Goal: Information Seeking & Learning: Learn about a topic

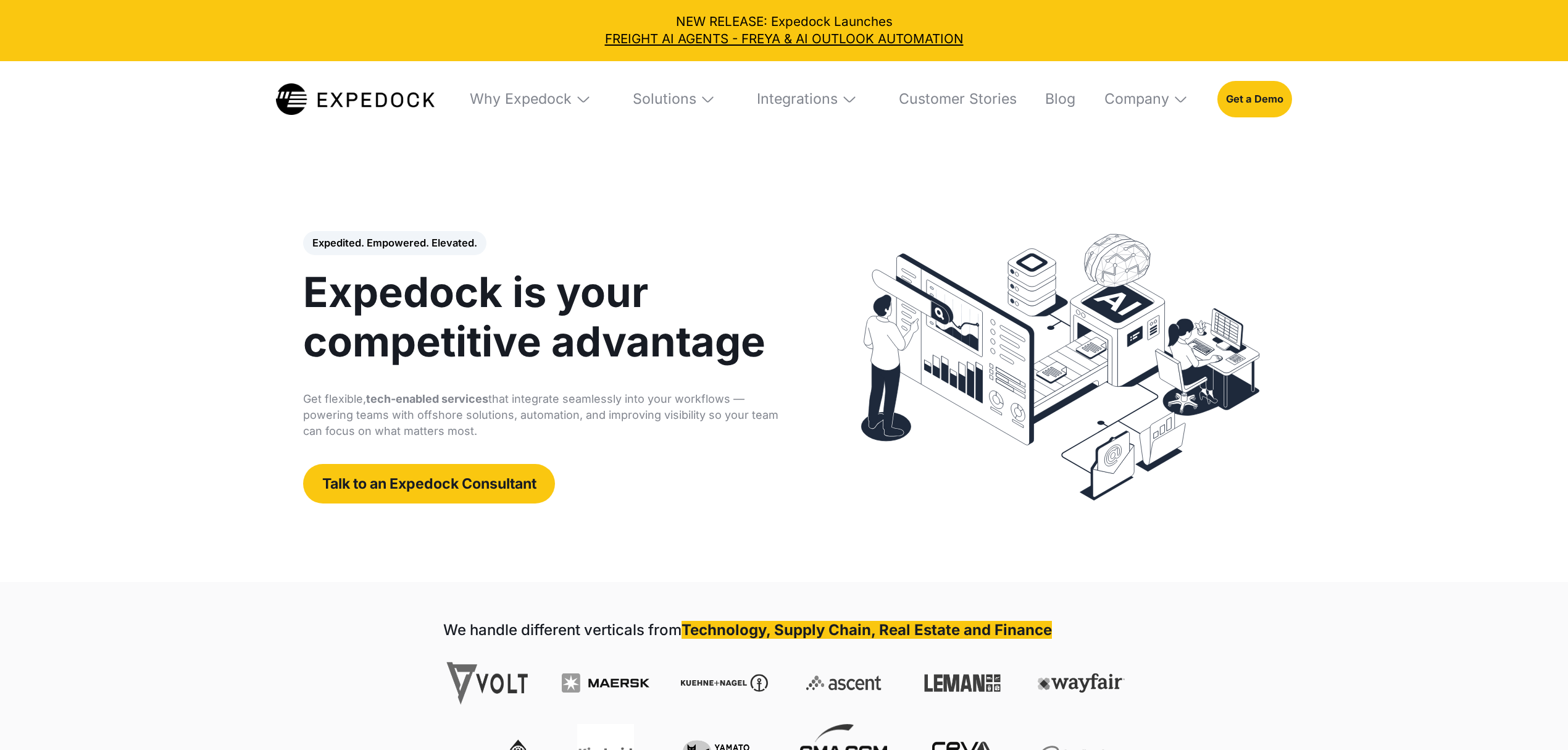
select select
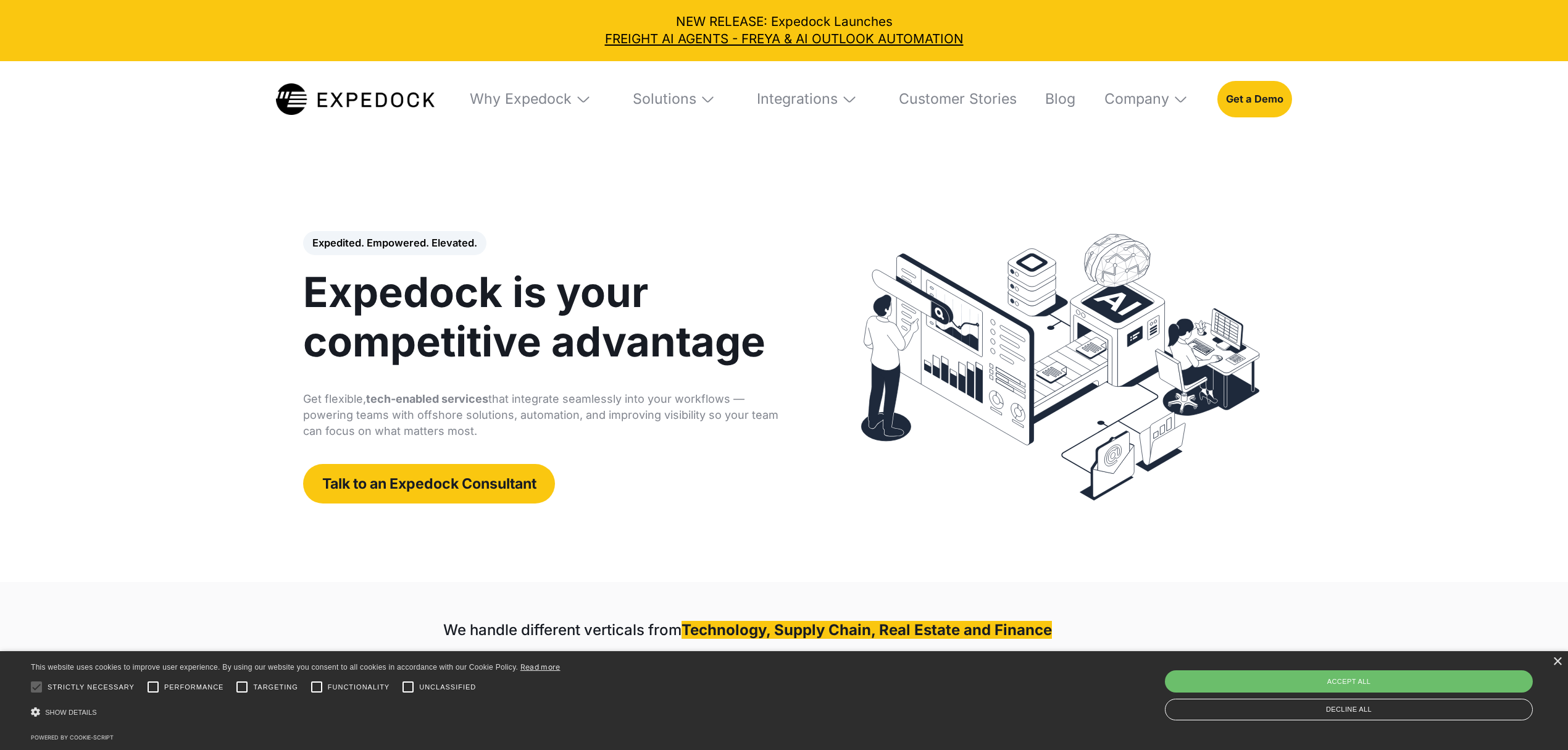
click at [1014, 260] on img at bounding box center [1061, 367] width 434 height 305
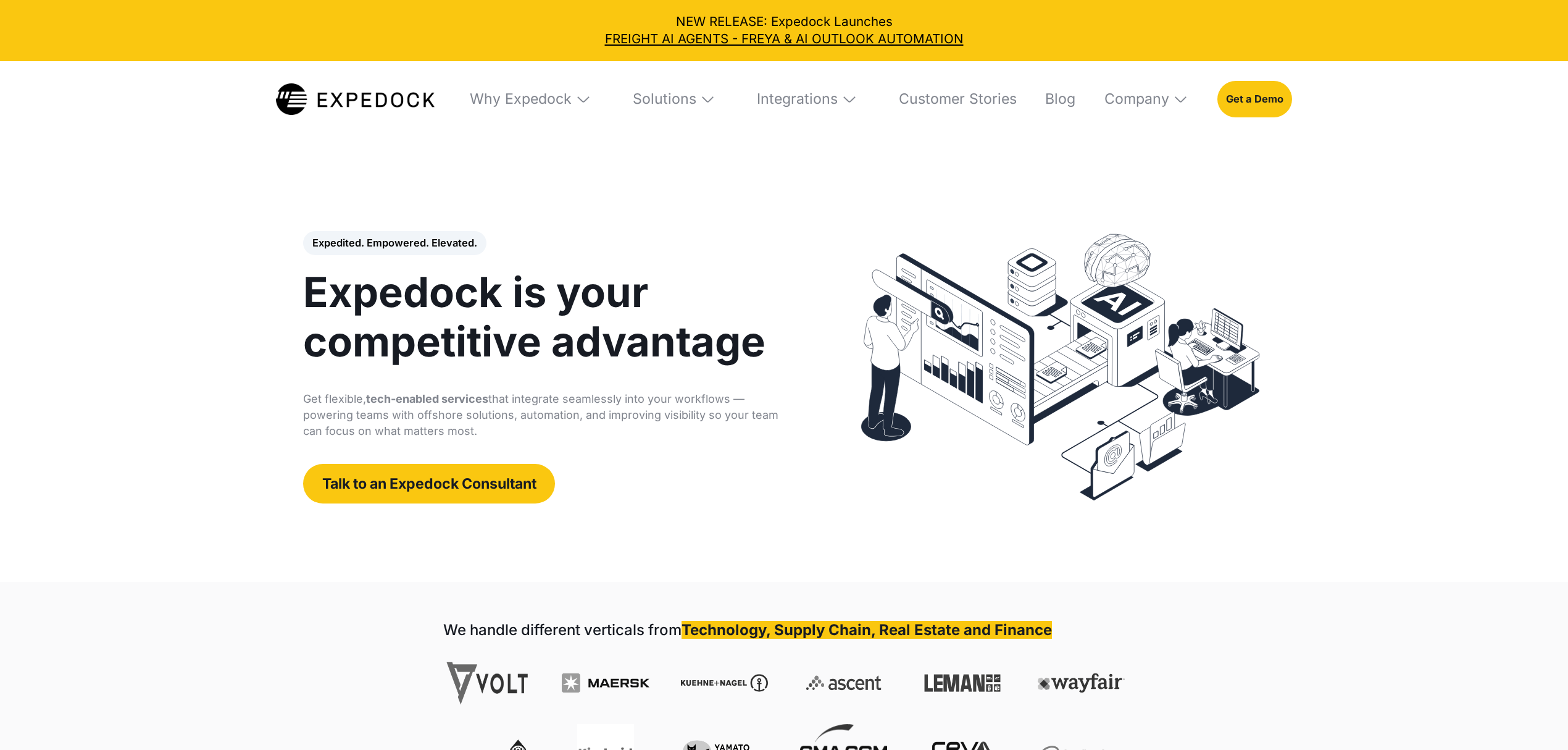
select select
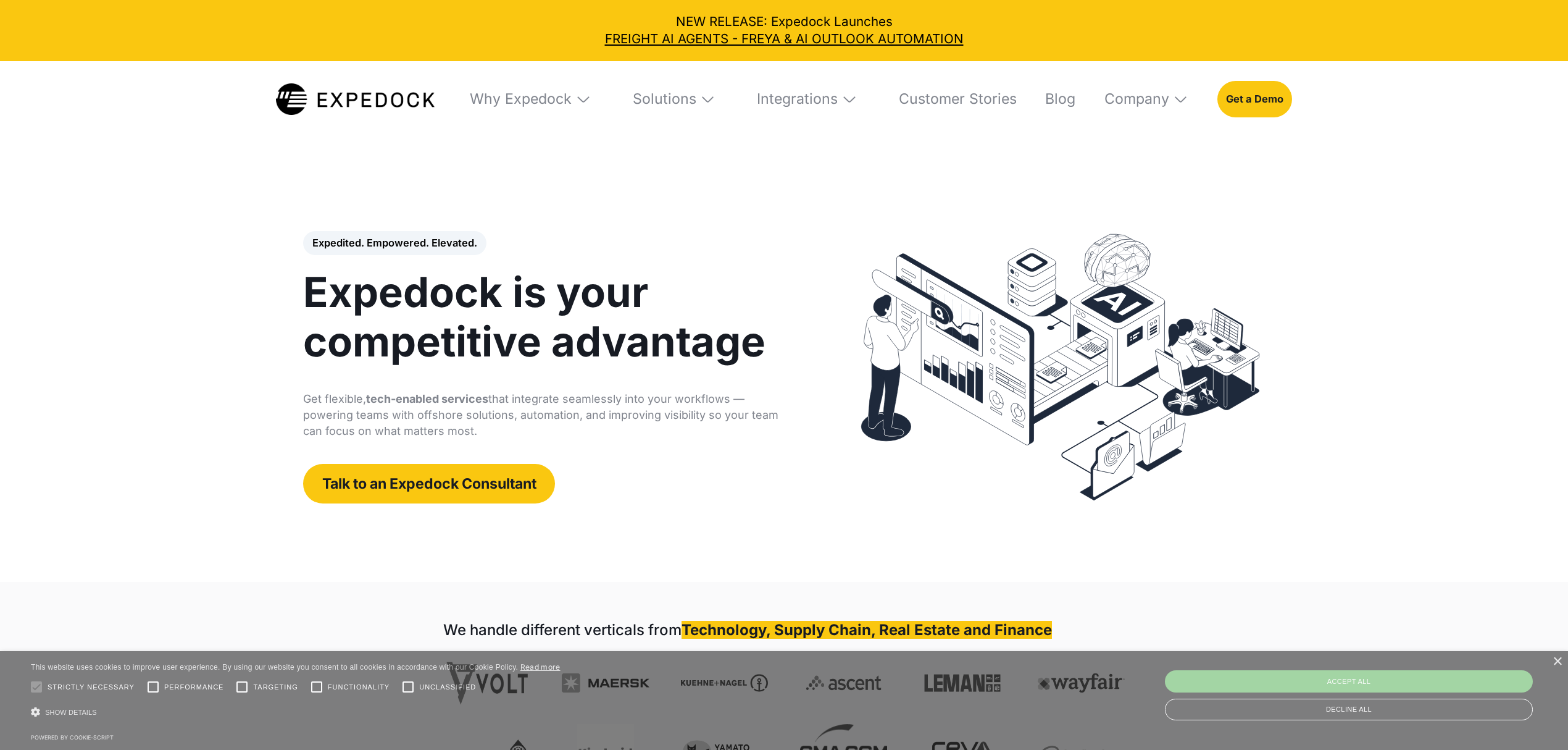
click at [585, 100] on img at bounding box center [583, 99] width 16 height 16
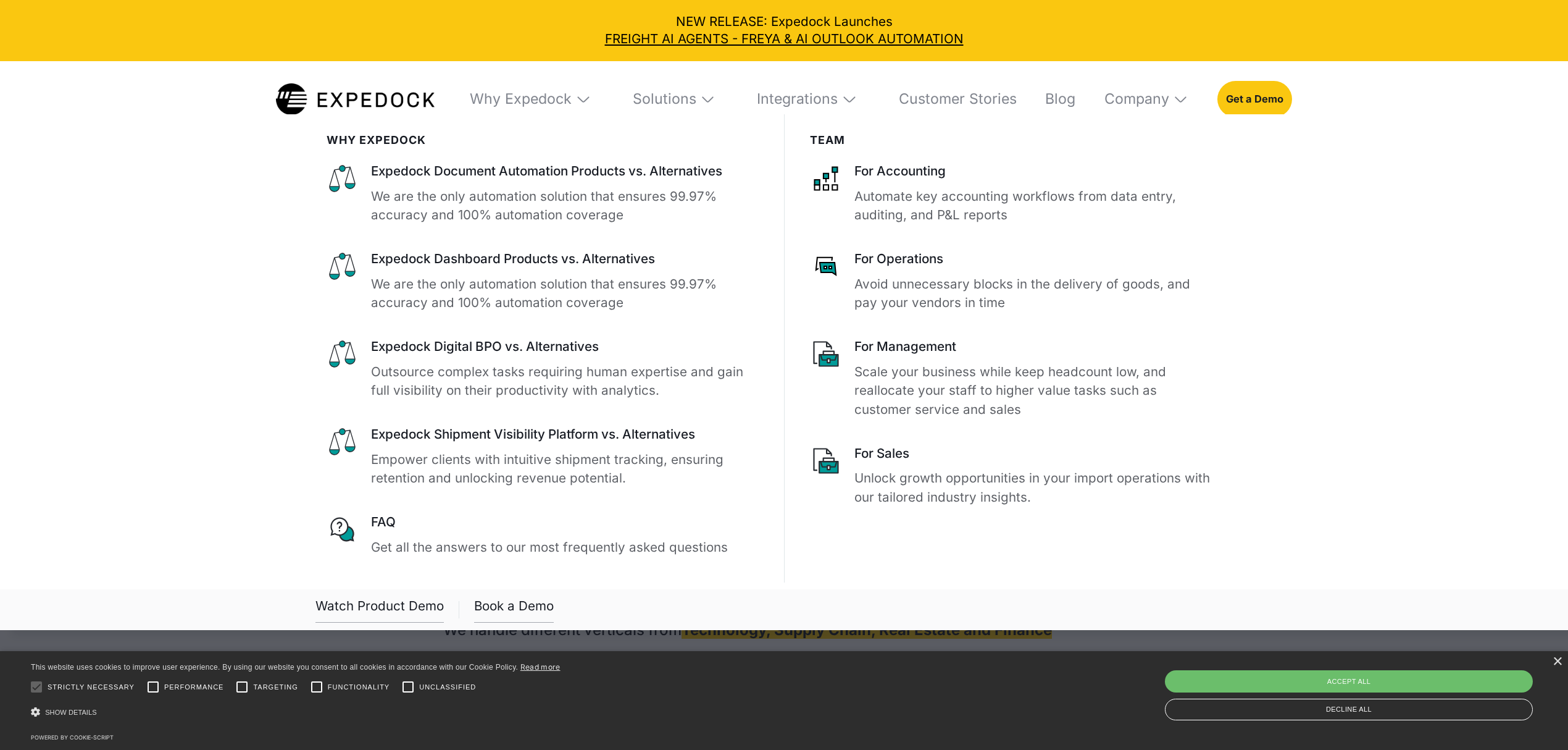
click at [710, 102] on img at bounding box center [708, 99] width 16 height 16
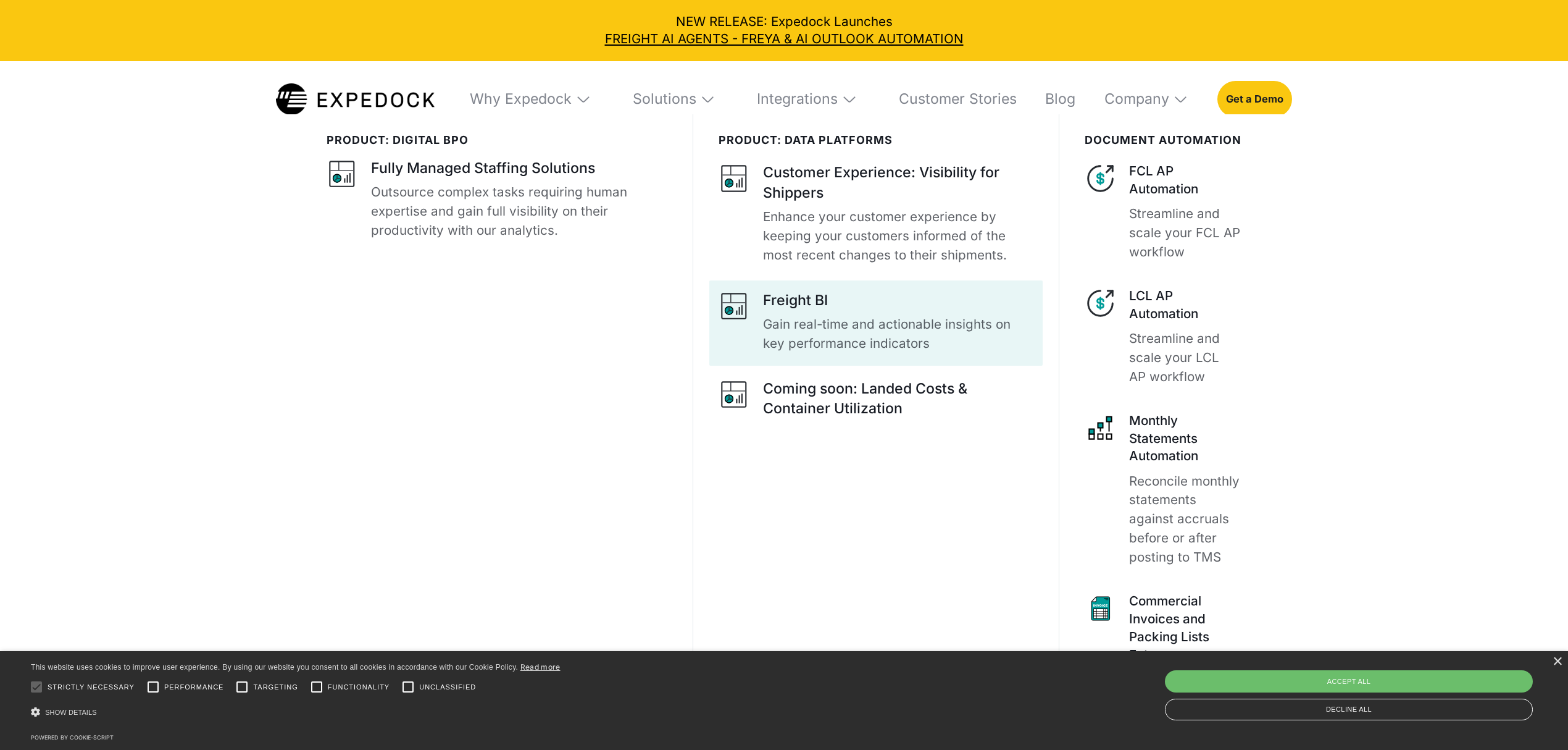
scroll to position [188, 0]
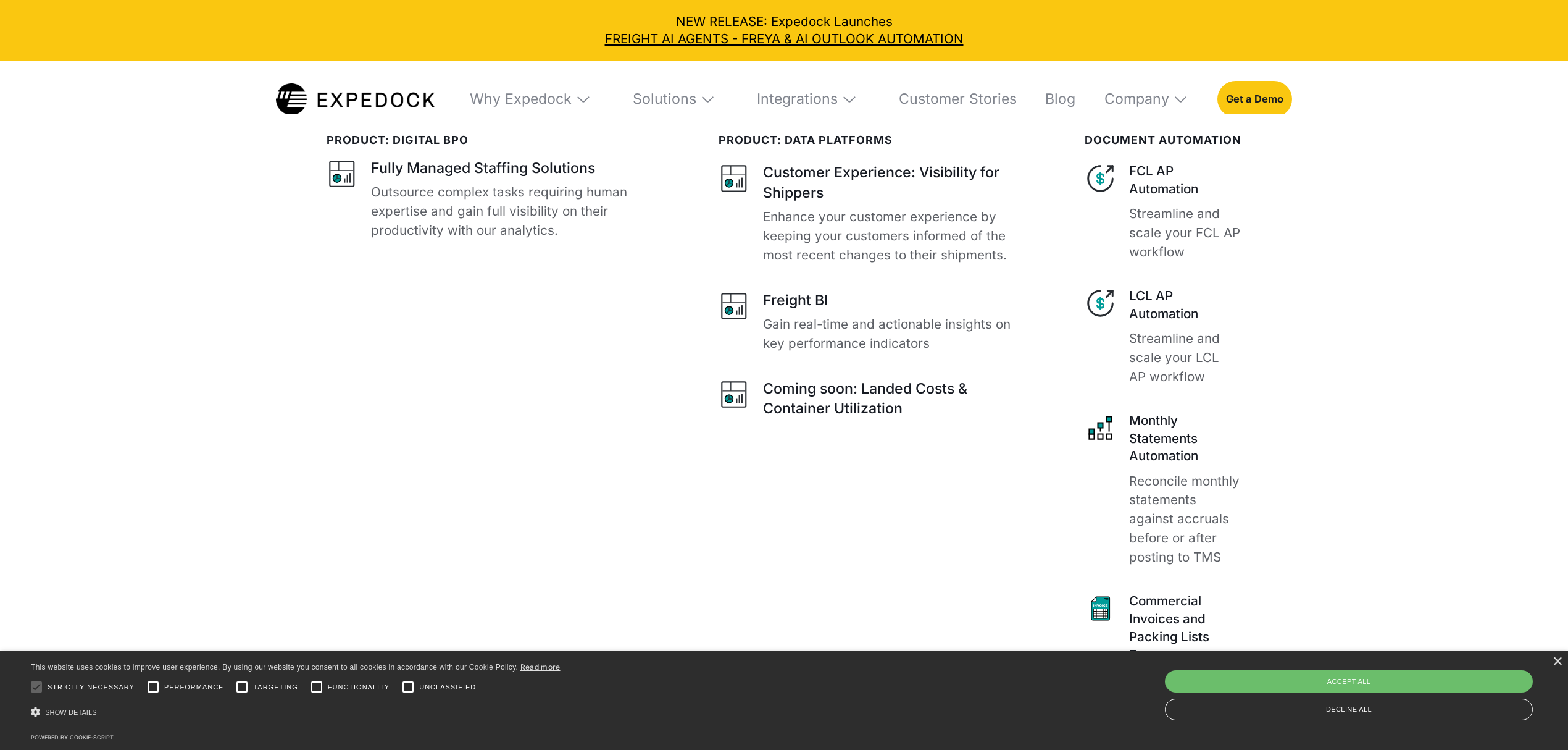
click at [714, 95] on img at bounding box center [708, 99] width 16 height 16
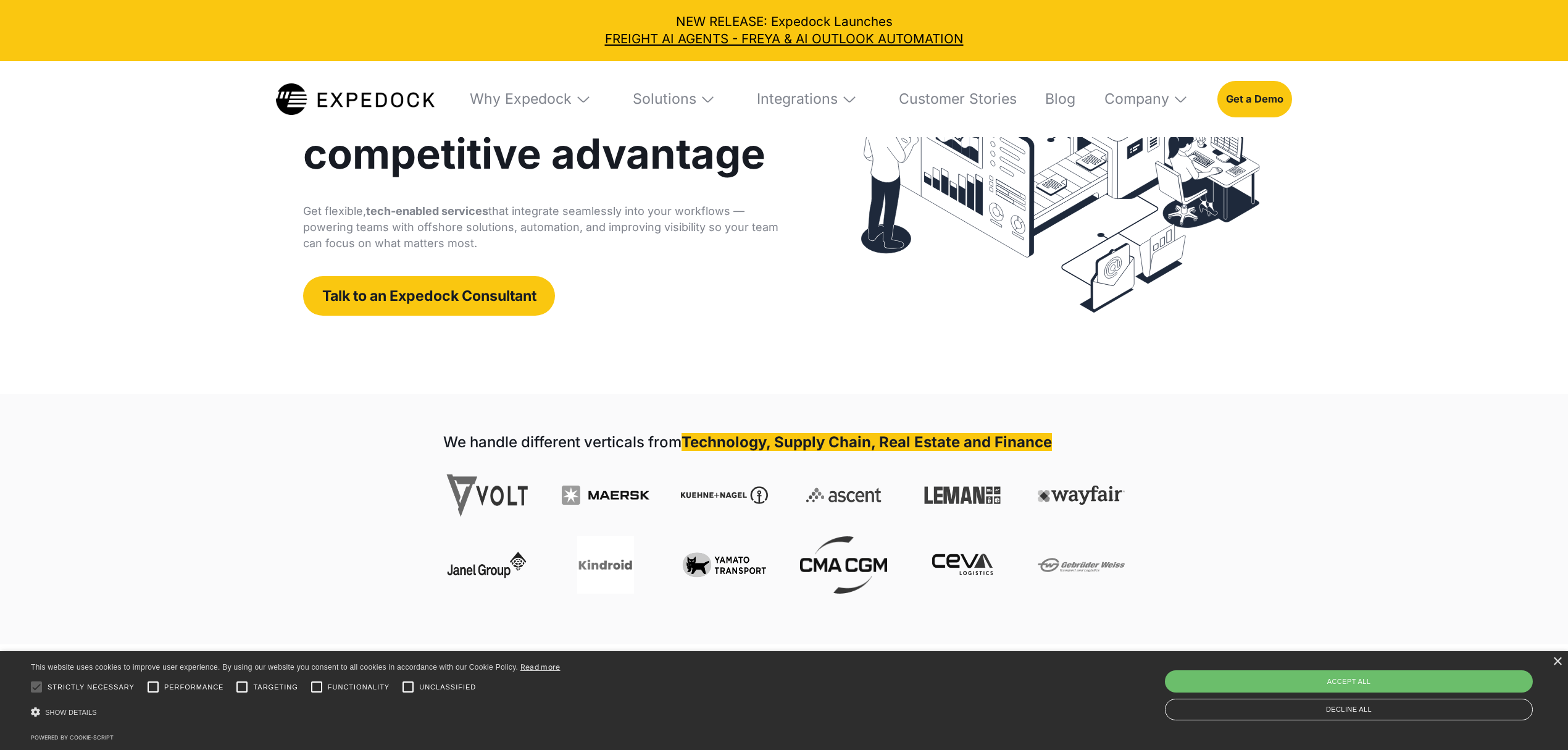
click at [390, 111] on img at bounding box center [355, 99] width 159 height 32
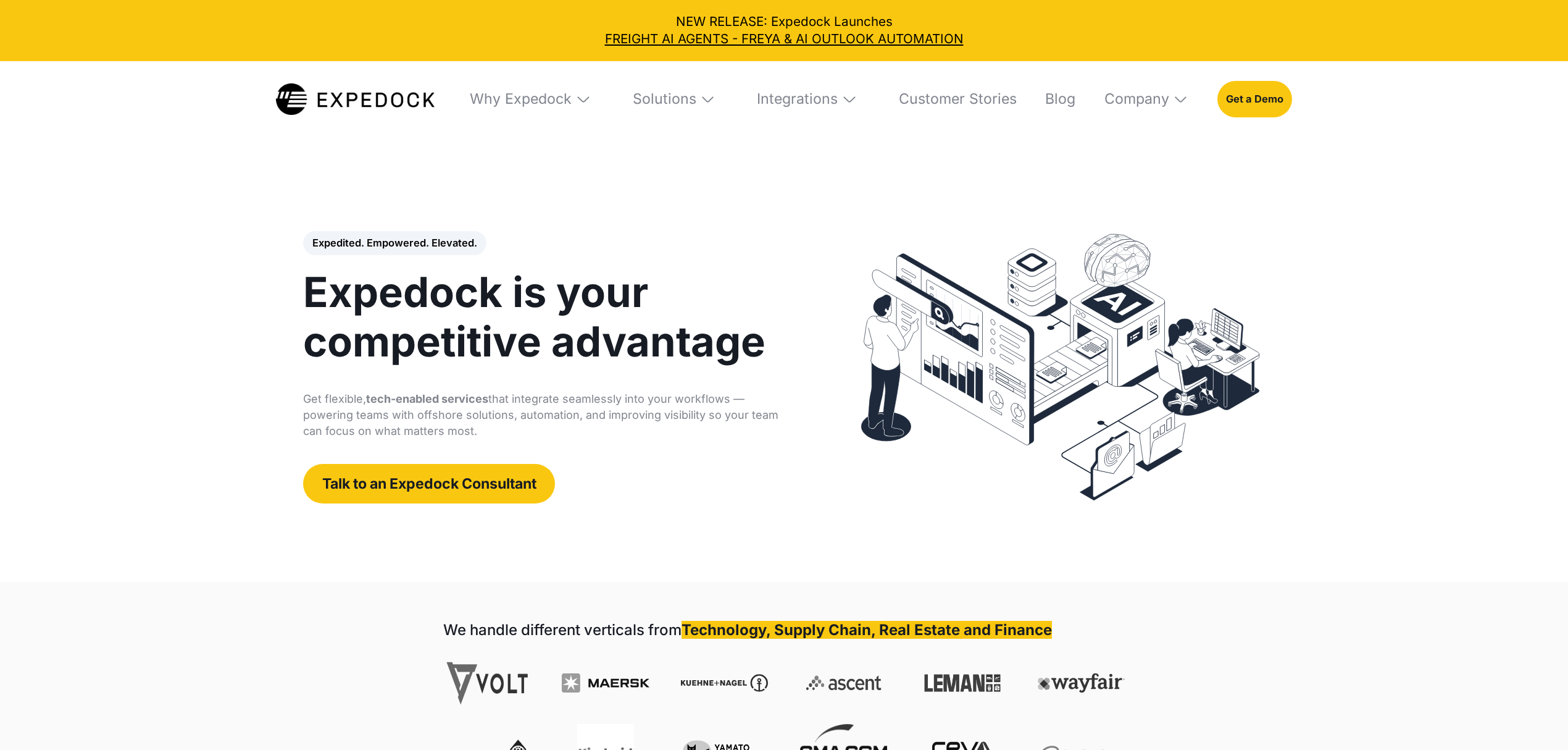
select select
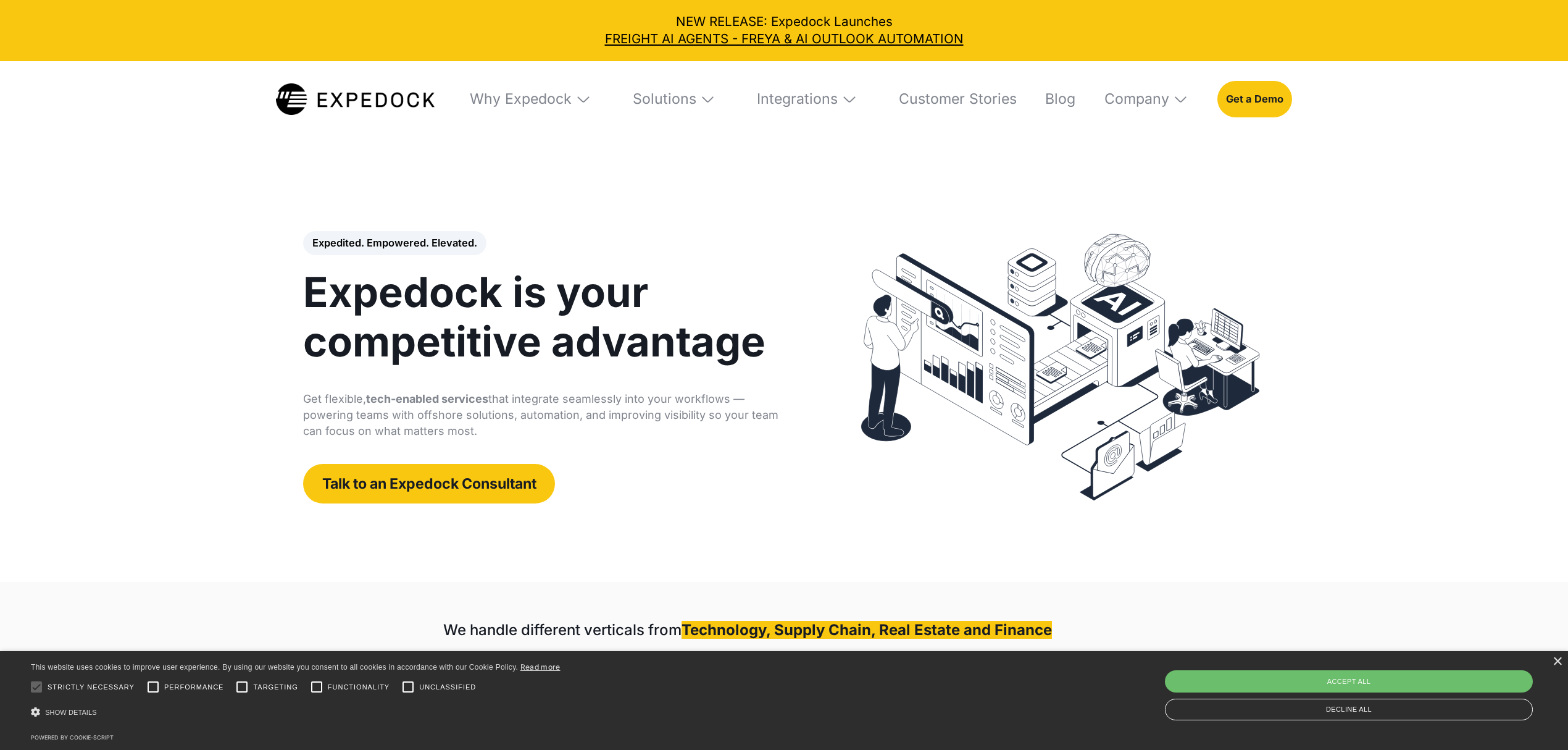
click at [710, 108] on div "Solutions" at bounding box center [674, 99] width 109 height 77
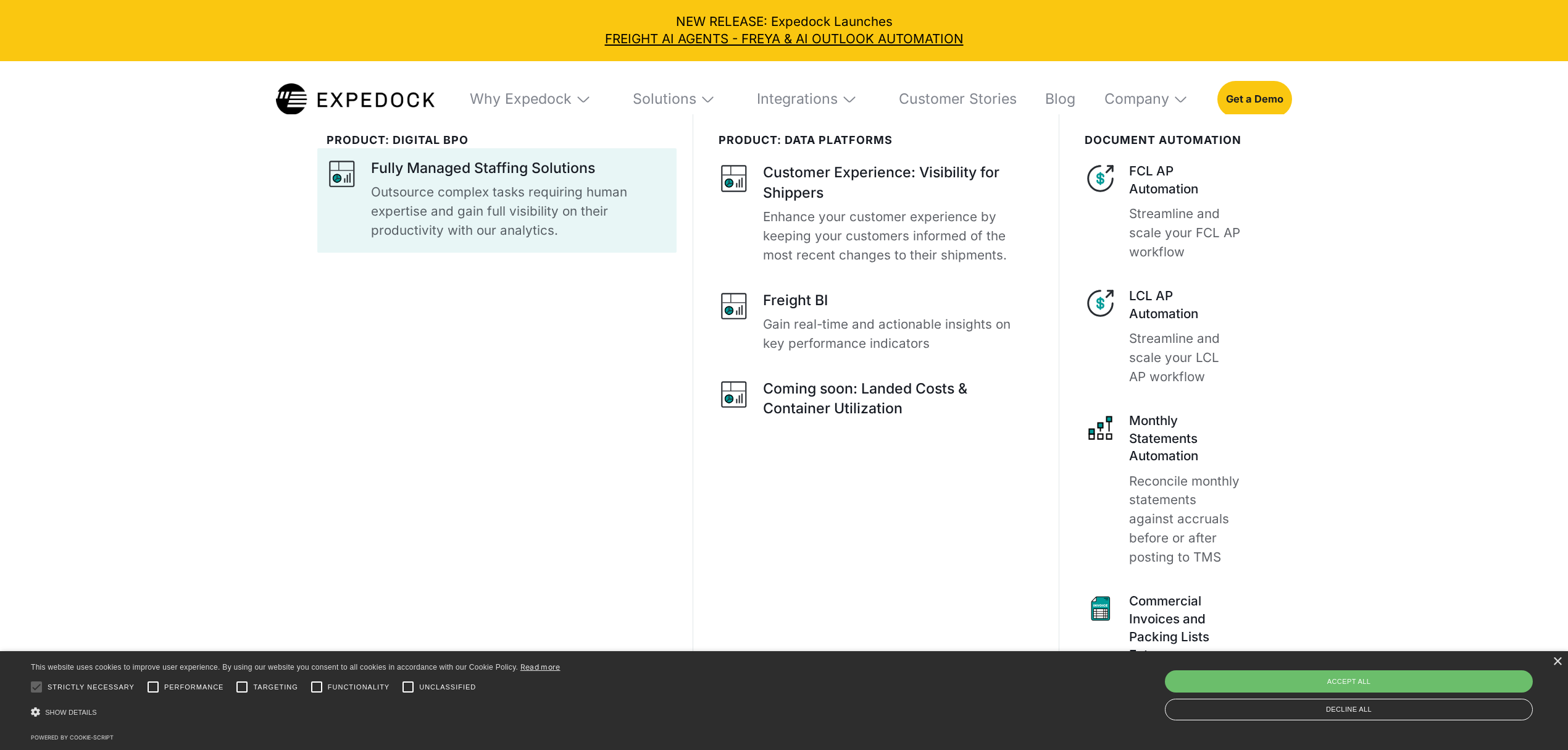
click at [553, 154] on div at bounding box center [497, 200] width 360 height 105
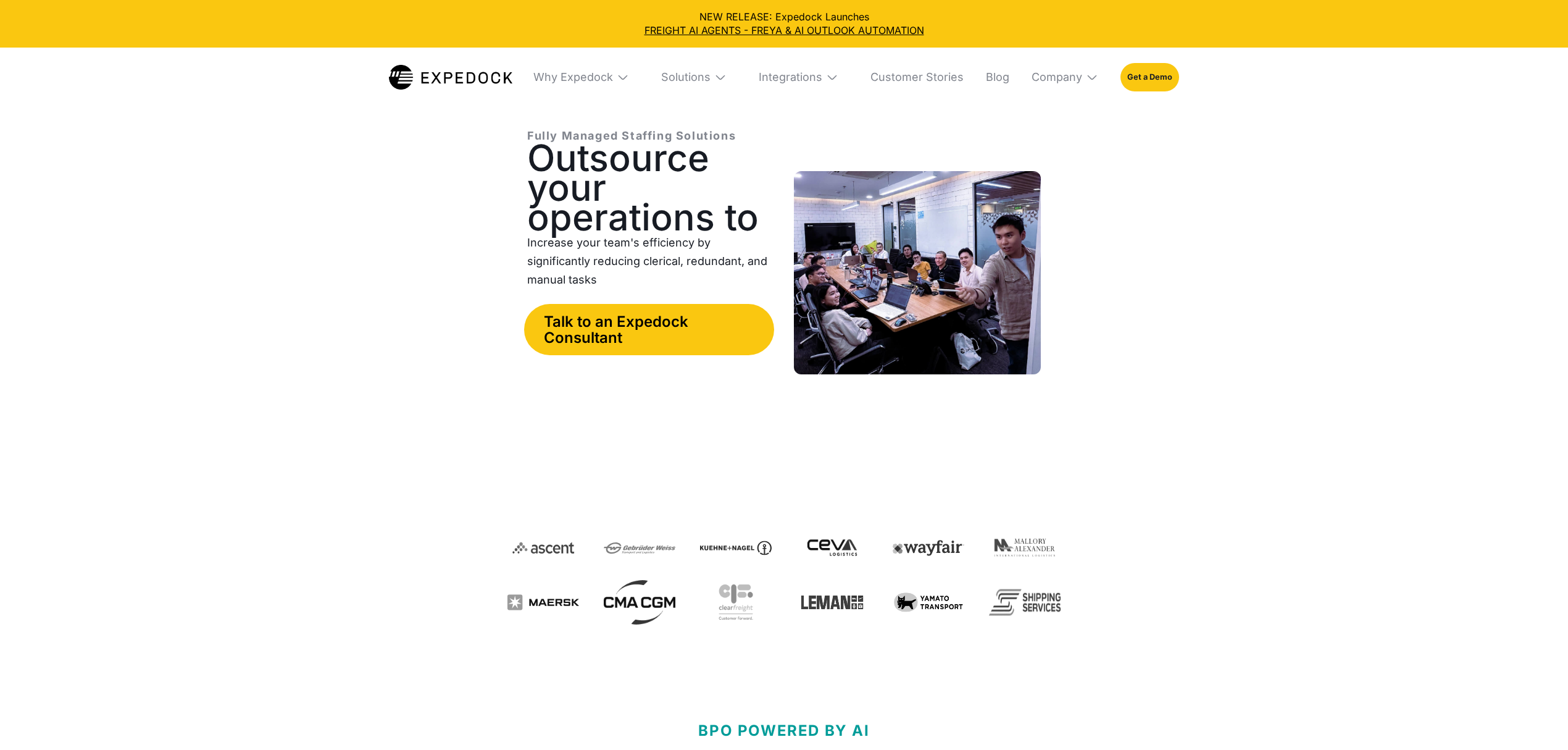
select select
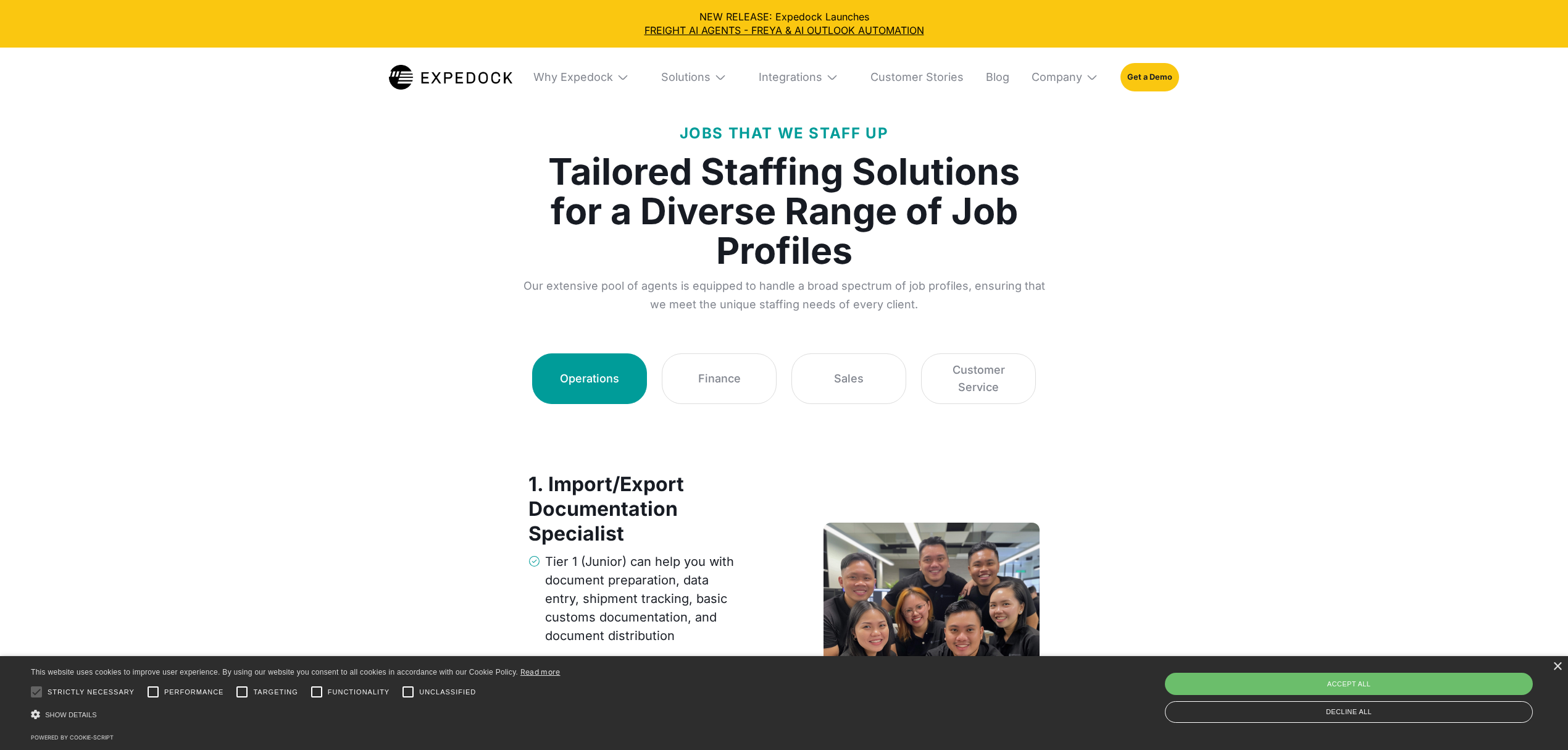
scroll to position [1999, 0]
click at [744, 379] on link "Finance" at bounding box center [720, 378] width 115 height 50
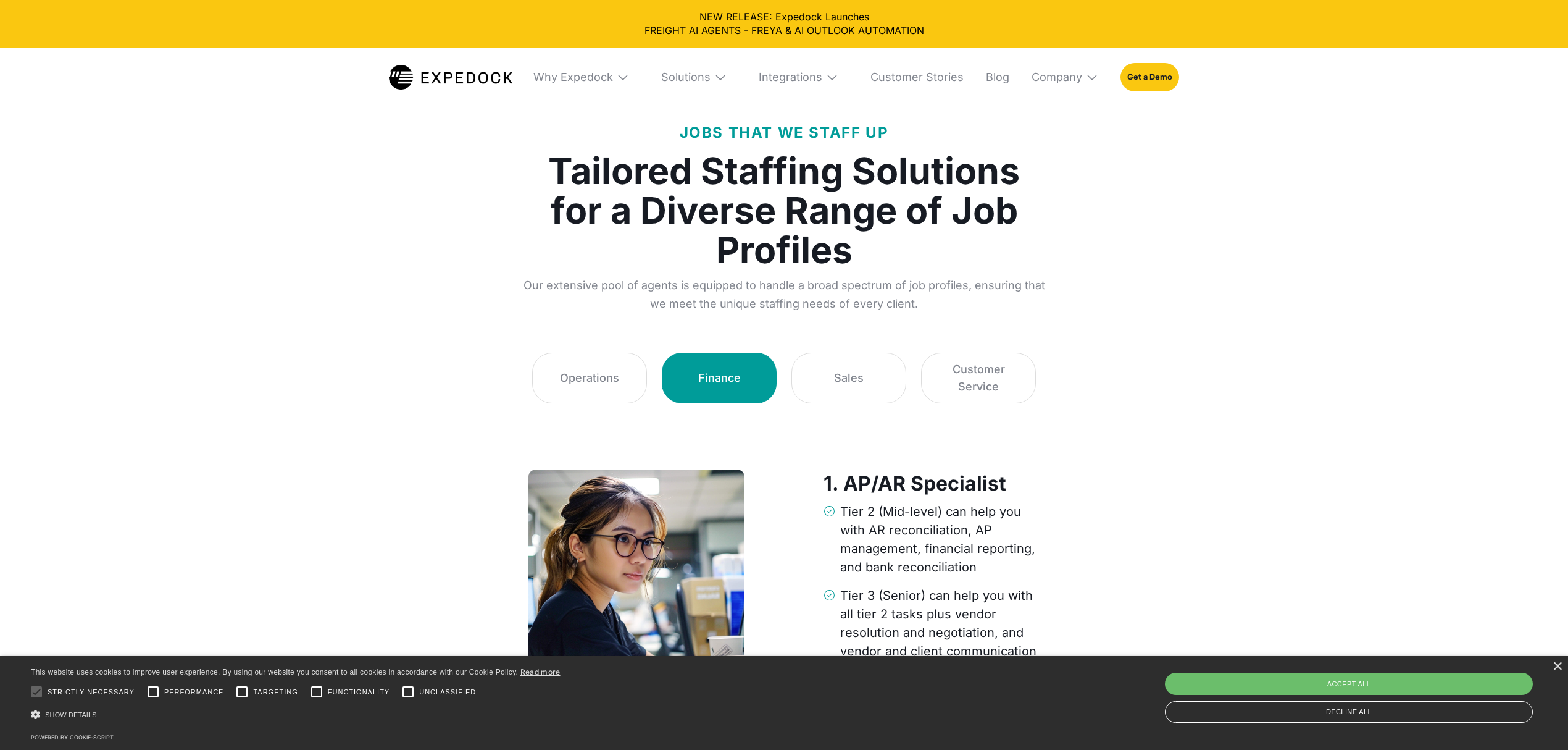
click at [856, 411] on div "1. AP/AR Specialist Tier 2 (Mid-level) can help you with AR reconciliation, AP …" at bounding box center [784, 552] width 523 height 299
click at [875, 391] on link "Sales" at bounding box center [849, 378] width 115 height 50
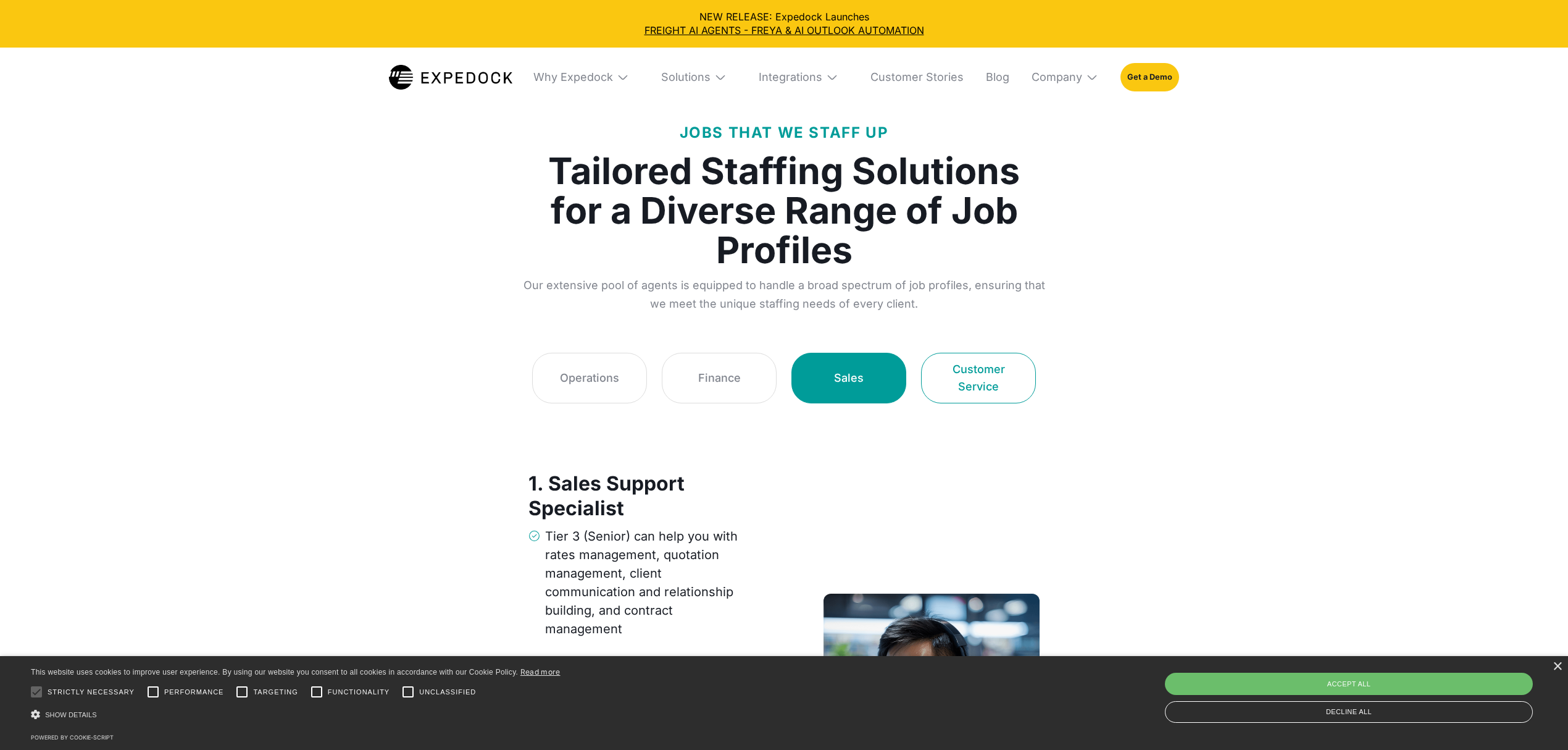
click at [991, 396] on link "Customer Service" at bounding box center [979, 378] width 115 height 50
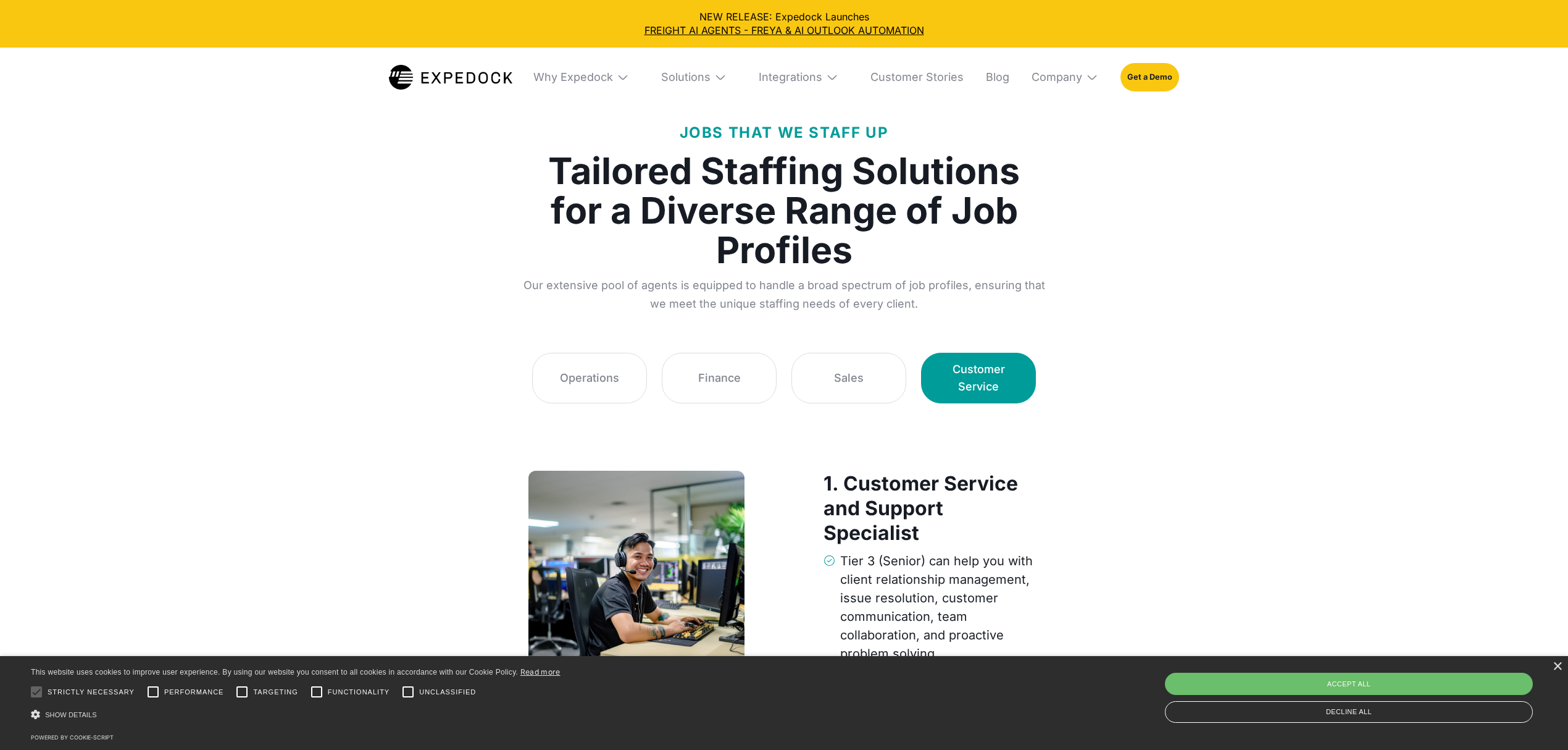
click at [513, 75] on nav "Why Expedock WHy Expedock Expedock Document Automation Products vs. Alternative…" at bounding box center [784, 77] width 790 height 59
click at [489, 71] on img at bounding box center [451, 78] width 123 height 25
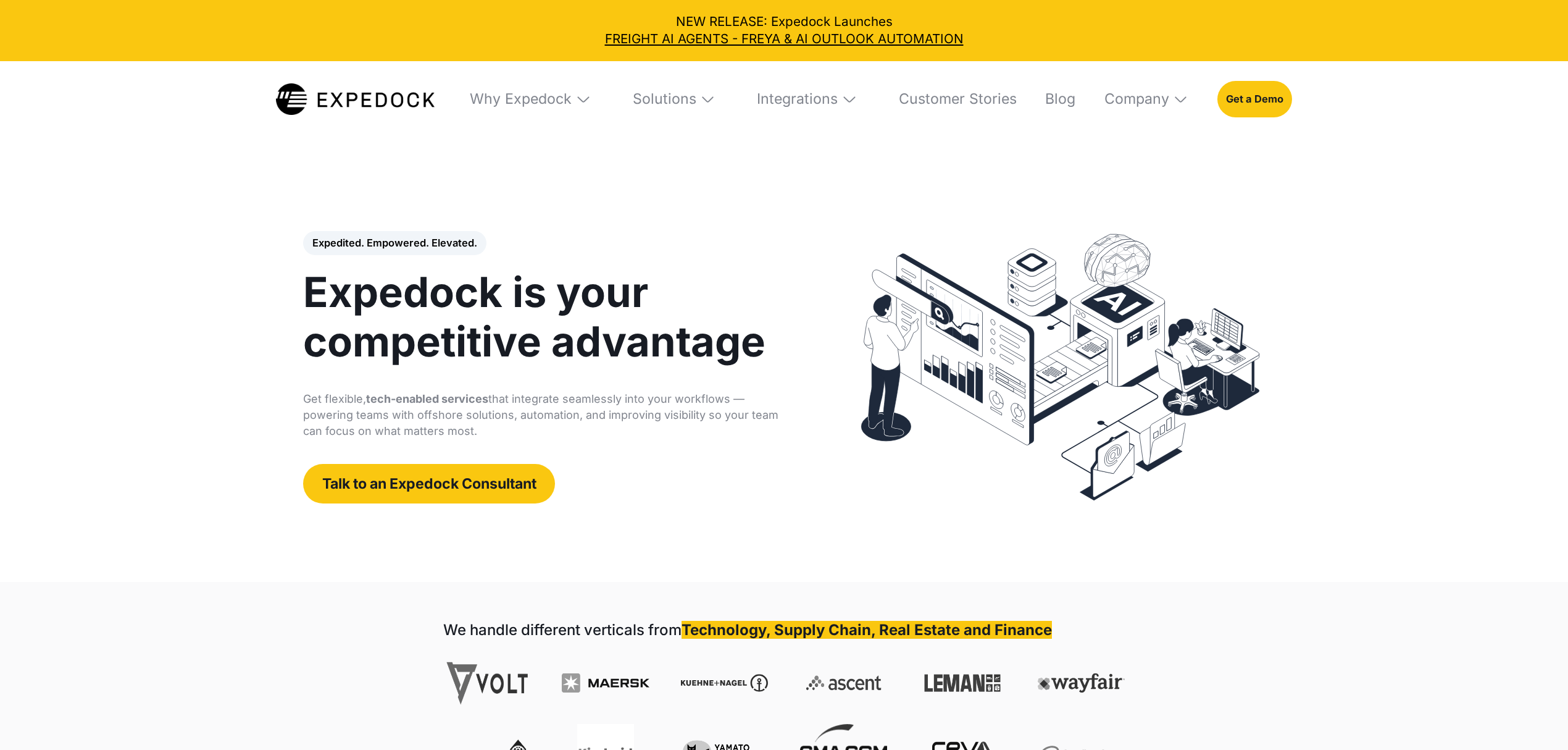
select select
